Goal: Task Accomplishment & Management: Complete application form

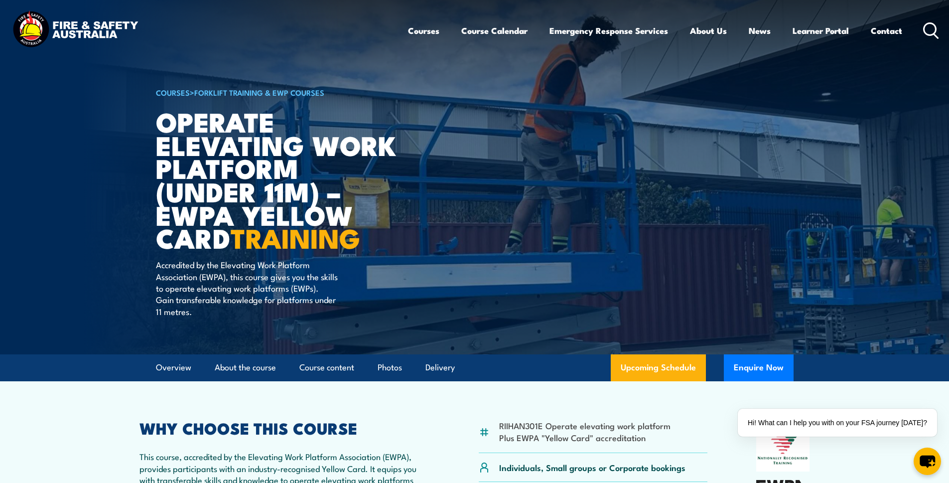
click at [74, 149] on img at bounding box center [474, 177] width 949 height 354
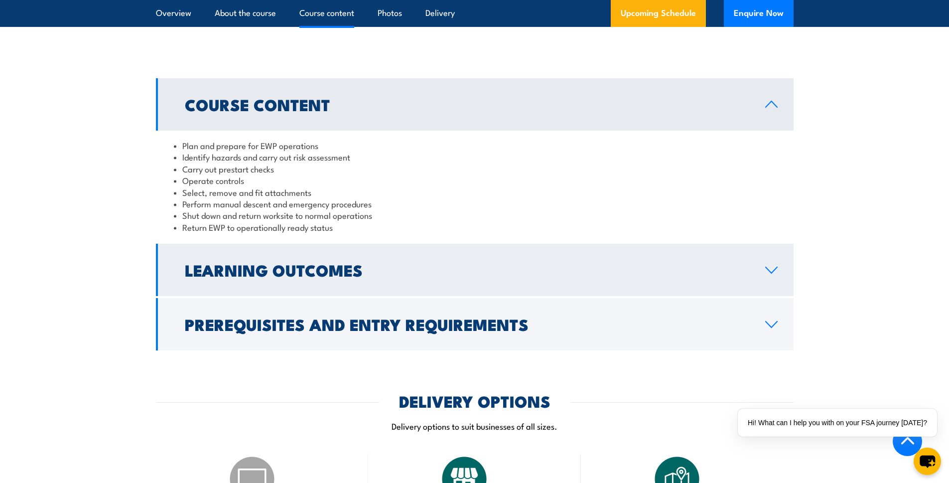
scroll to position [845, 0]
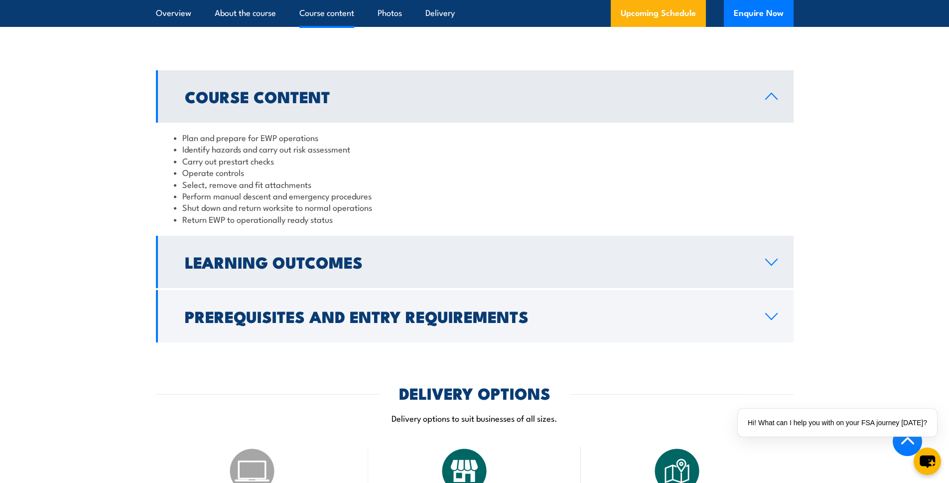
click at [302, 268] on h2 "Learning Outcomes" at bounding box center [467, 262] width 564 height 14
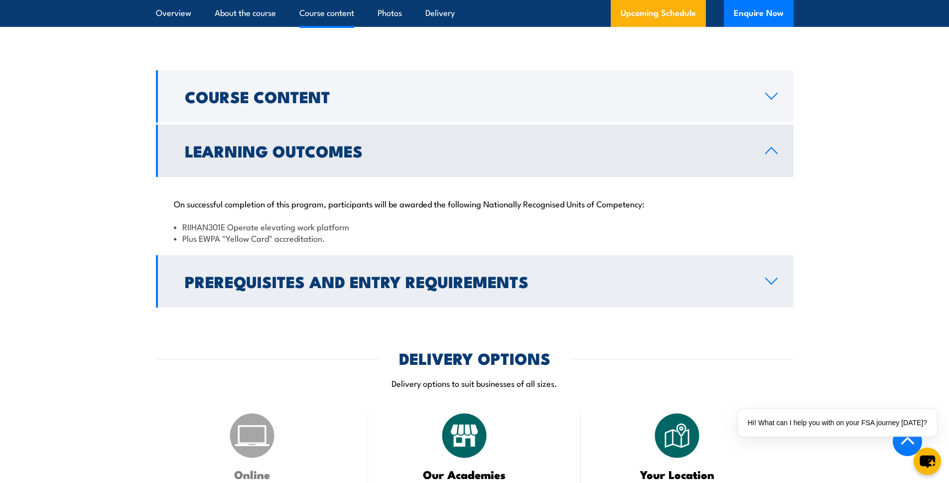
click at [247, 274] on h2 "Prerequisites and Entry Requirements" at bounding box center [467, 281] width 564 height 14
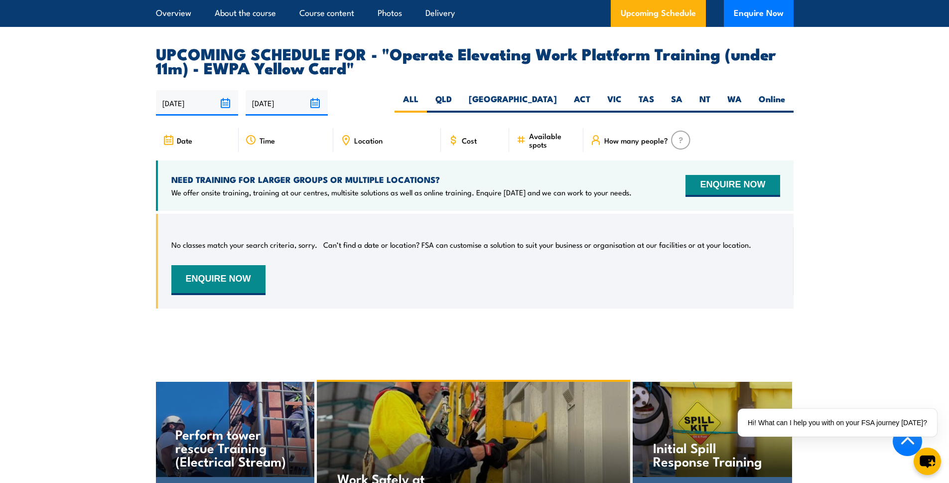
scroll to position [1697, 0]
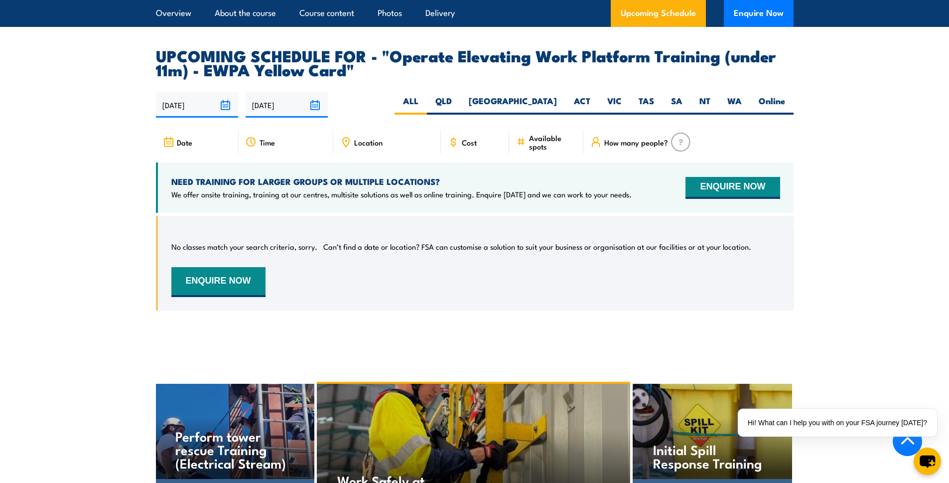
click at [245, 241] on div "No classes match your search criteria, sorry. Can’t find a date or location? FS…" at bounding box center [475, 263] width 609 height 68
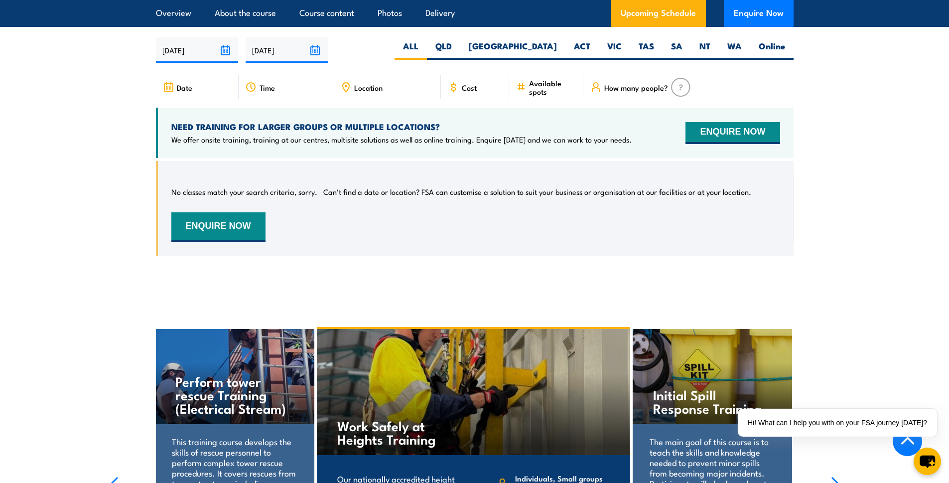
scroll to position [1767, 0]
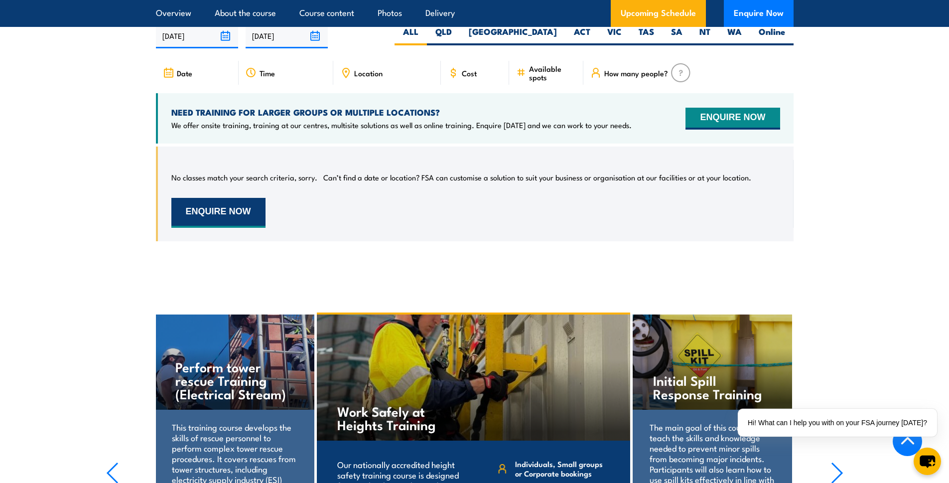
click at [253, 205] on button "ENQUIRE NOW" at bounding box center [218, 213] width 94 height 30
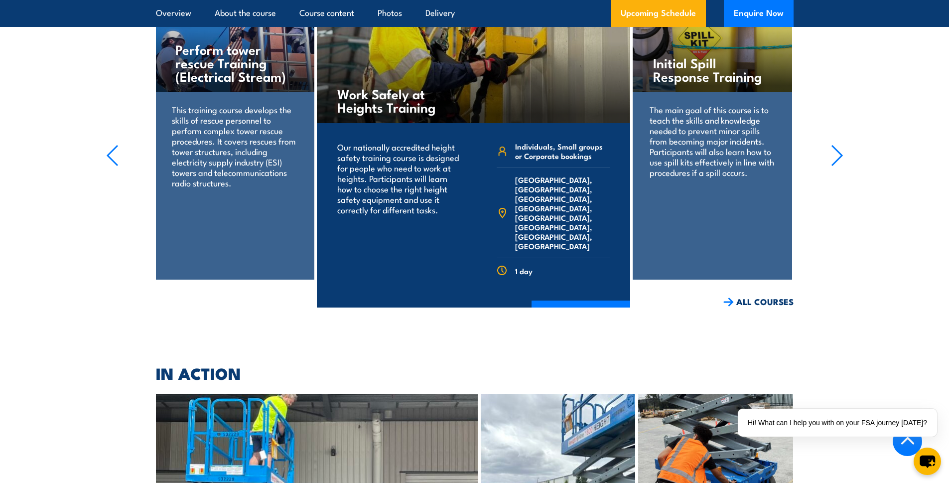
scroll to position [2184, 0]
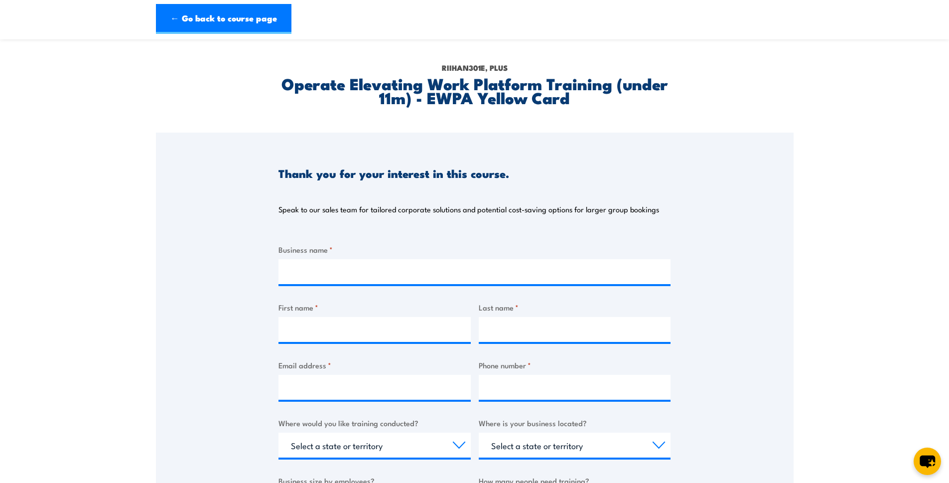
scroll to position [47, 0]
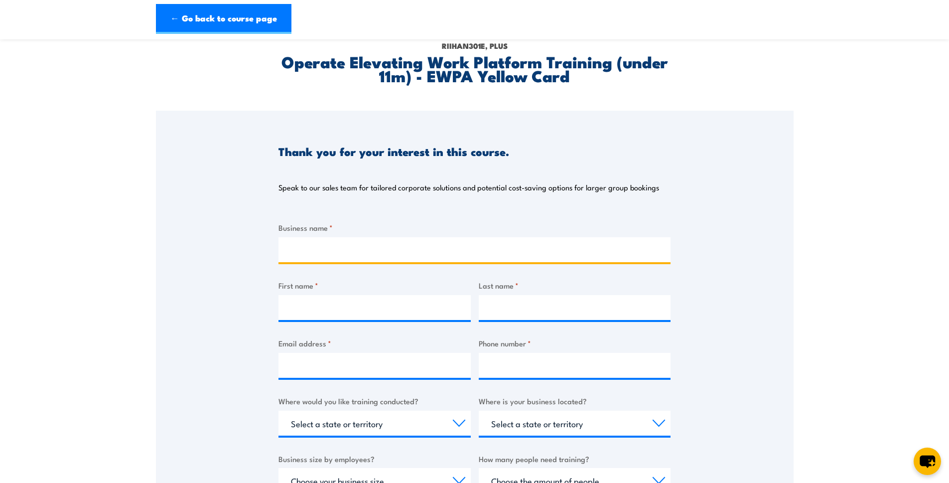
click at [305, 241] on input "Business name *" at bounding box center [474, 249] width 392 height 25
type input "Deluxe One Cleaning Solutions"
drag, startPoint x: 430, startPoint y: 272, endPoint x: 369, endPoint y: 278, distance: 61.5
click at [429, 272] on div "Business name * Deluxe One Cleaning Solutions First name * Last name * Email ad…" at bounding box center [474, 409] width 392 height 375
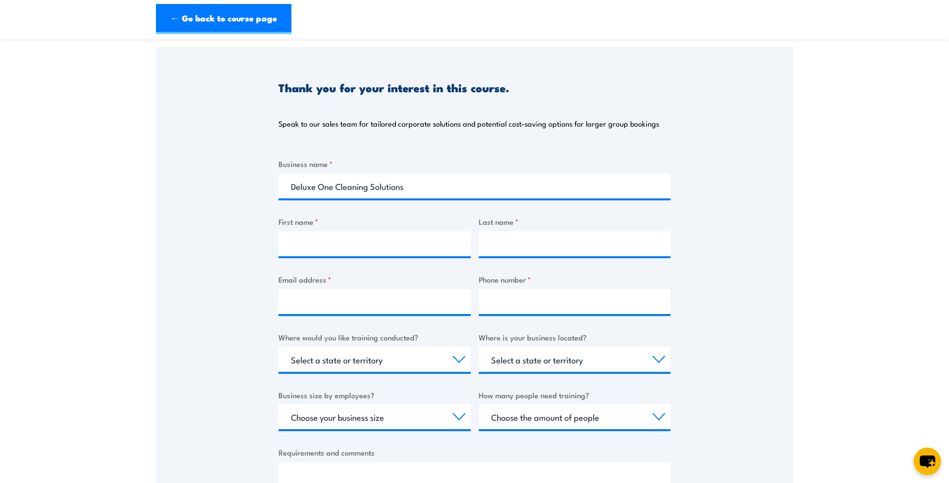
scroll to position [116, 0]
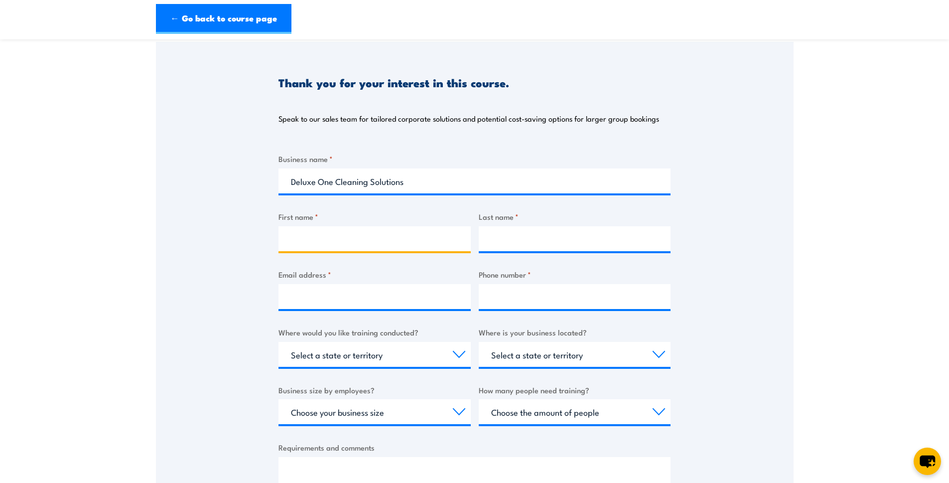
click at [328, 234] on input "First name *" at bounding box center [374, 238] width 192 height 25
type input "Christian"
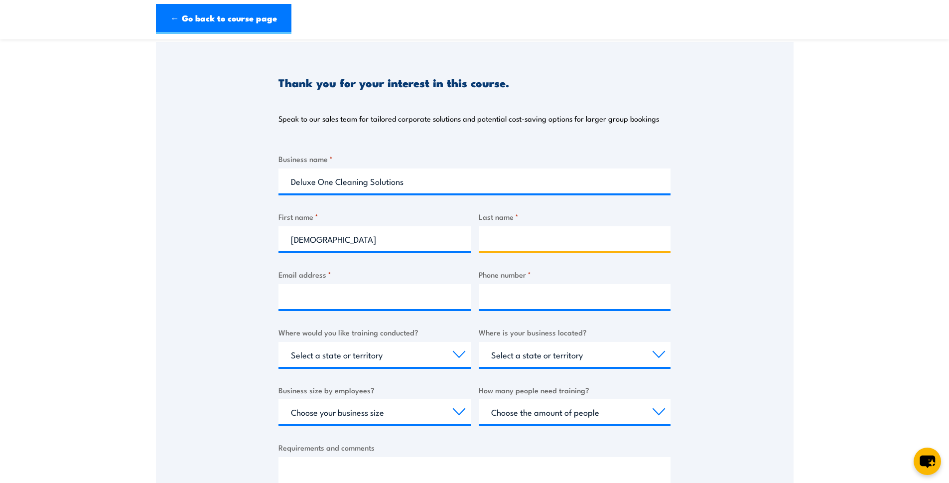
click at [519, 244] on input "Last name *" at bounding box center [575, 238] width 192 height 25
type input "Verbi"
click at [717, 269] on div "Thank you for your interest in this course. Speak to our sales team for tailore…" at bounding box center [475, 291] width 638 height 498
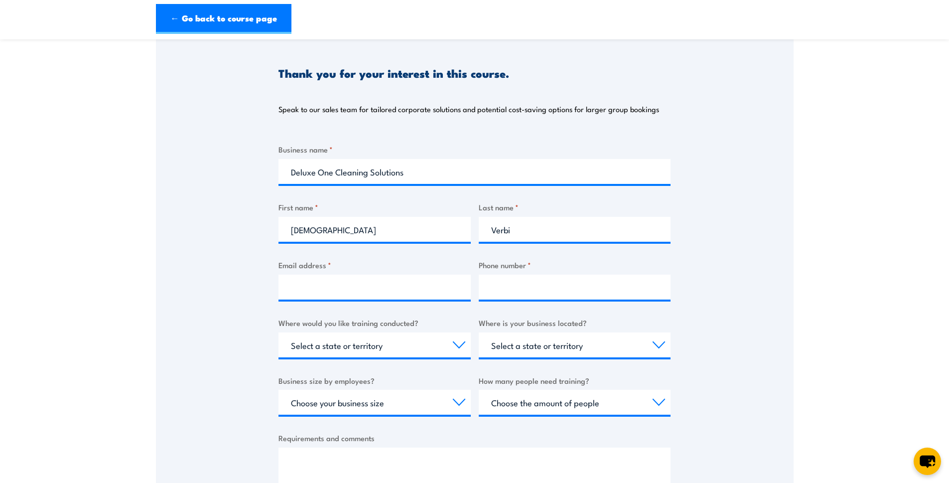
scroll to position [133, 0]
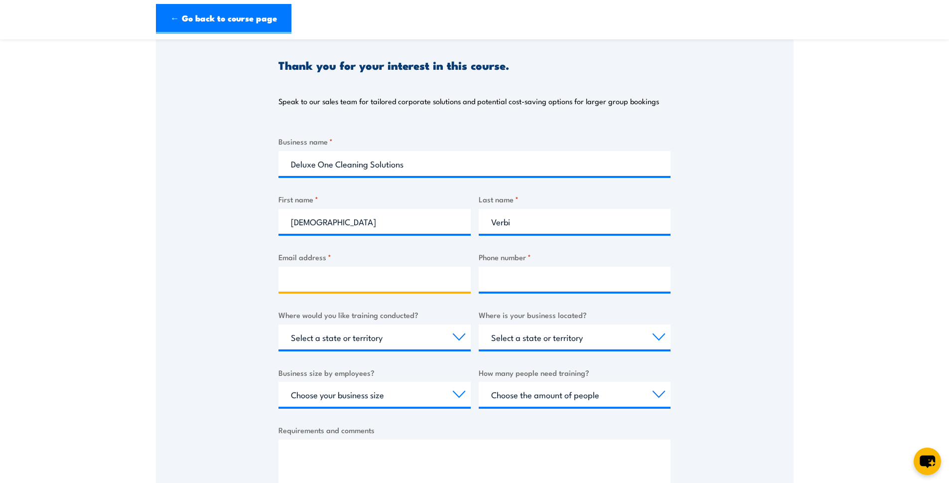
click at [343, 269] on input "Email address *" at bounding box center [374, 278] width 192 height 25
type input "christian.verbi@deluxeone.com,au"
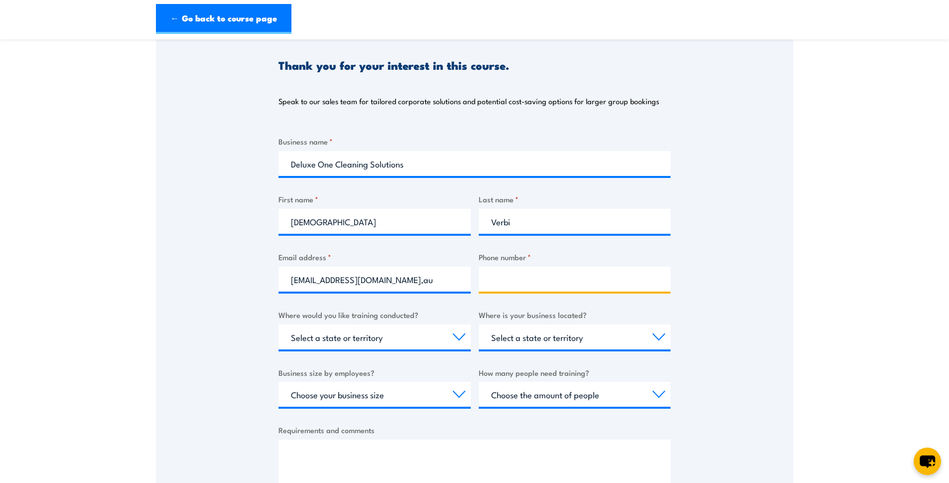
click at [548, 286] on input "Phone number *" at bounding box center [575, 278] width 192 height 25
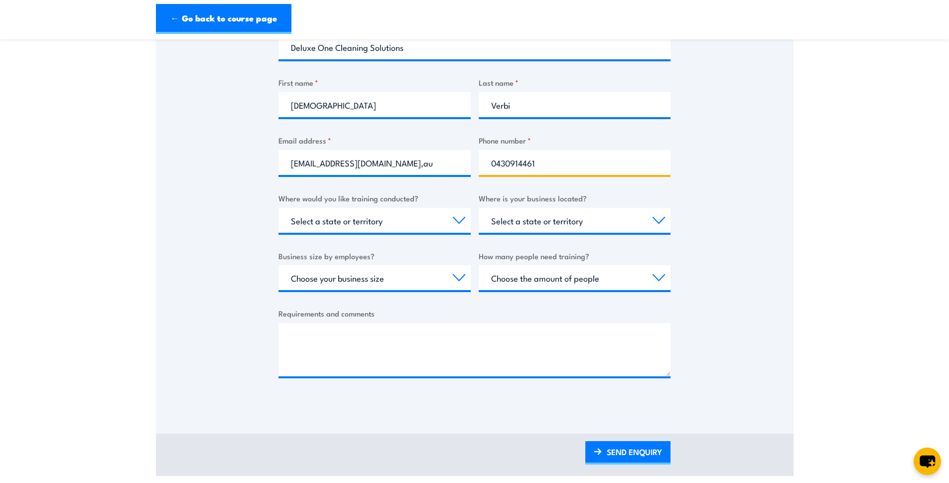
scroll to position [326, 0]
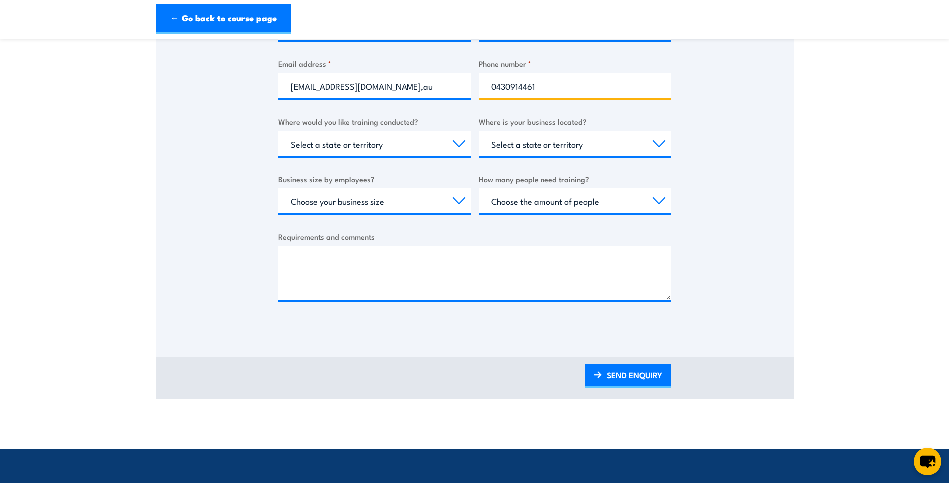
type input "0430914461"
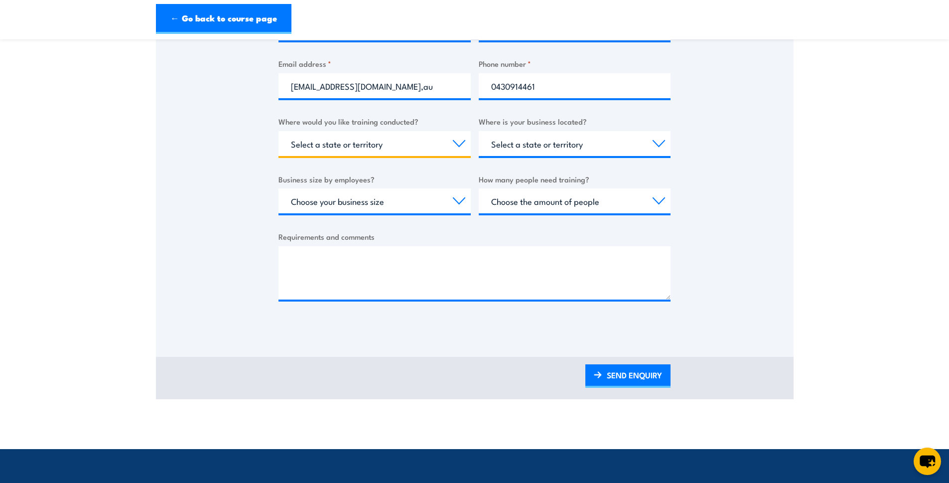
click at [338, 137] on select "Select a state or territory Nationally - multiple locations QLD NSW VIC SA ACT …" at bounding box center [374, 143] width 192 height 25
select select "SA"
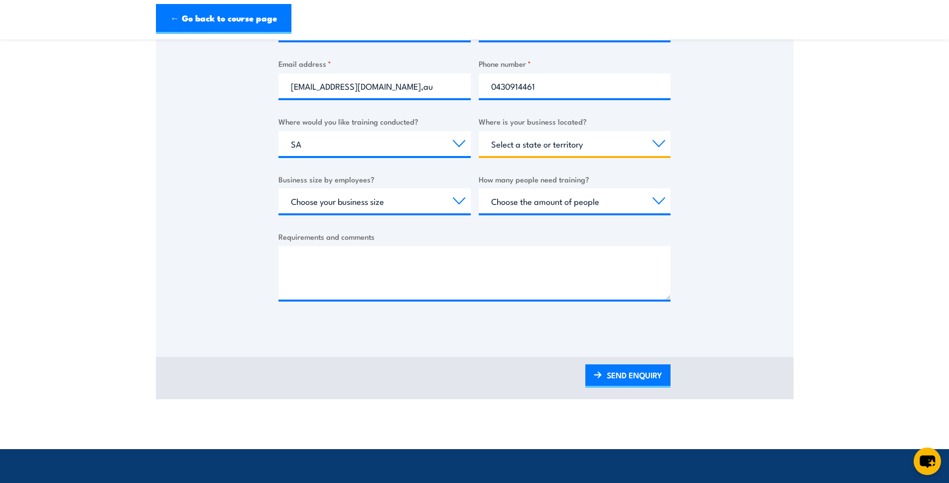
click at [530, 141] on select "Select a state or territory QLD NSW VIC SA ACT WA TAS NT" at bounding box center [575, 143] width 192 height 25
select select "SA"
click at [497, 143] on select "Select a state or territory QLD NSW VIC SA ACT WA TAS NT" at bounding box center [575, 143] width 192 height 25
click at [344, 202] on select "Choose your business size 1 to 19 20 to 199 200+" at bounding box center [374, 200] width 192 height 25
select select "1 to 19"
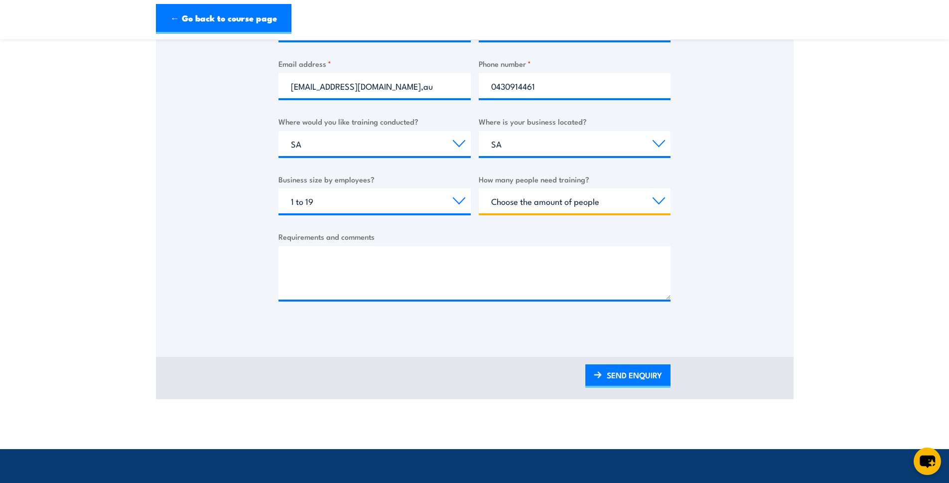
click at [519, 201] on select "Choose the amount of people 1 to 4 5 to 19 20+" at bounding box center [575, 200] width 192 height 25
select select "1 to 4"
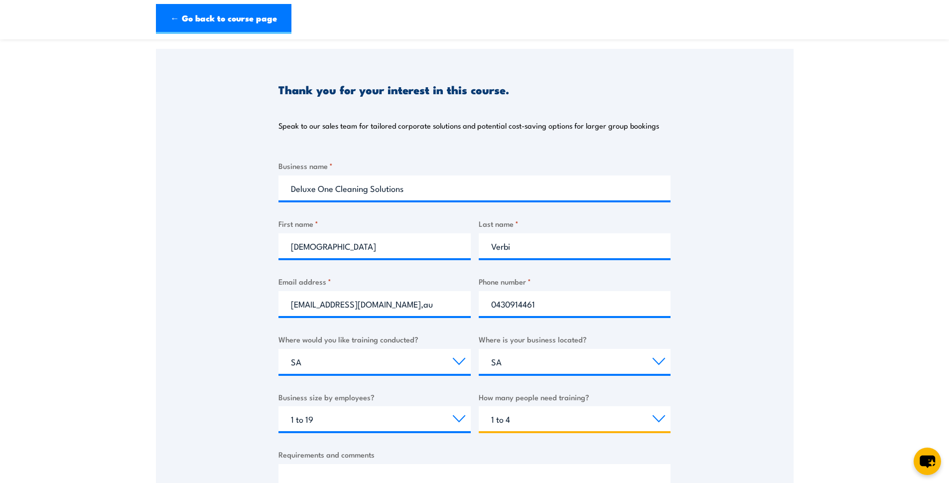
scroll to position [57, 0]
